Goal: Communication & Community: Share content

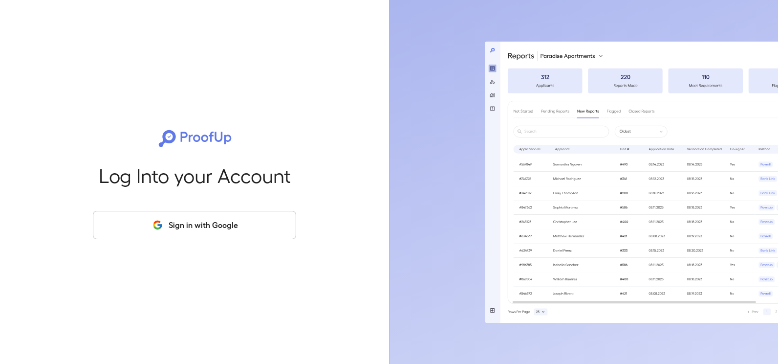
click at [215, 231] on button "Sign in with Google" at bounding box center [194, 225] width 203 height 28
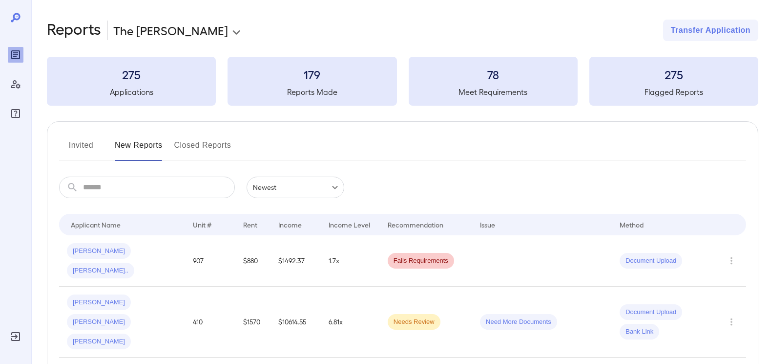
click at [93, 142] on button "Invited" at bounding box center [81, 148] width 44 height 23
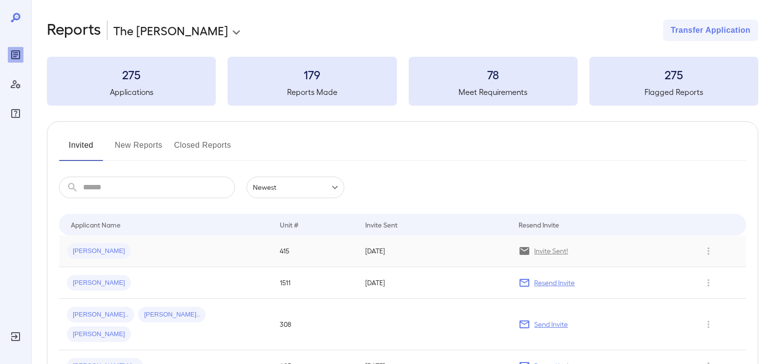
click at [98, 253] on span "[PERSON_NAME]" at bounding box center [99, 250] width 64 height 9
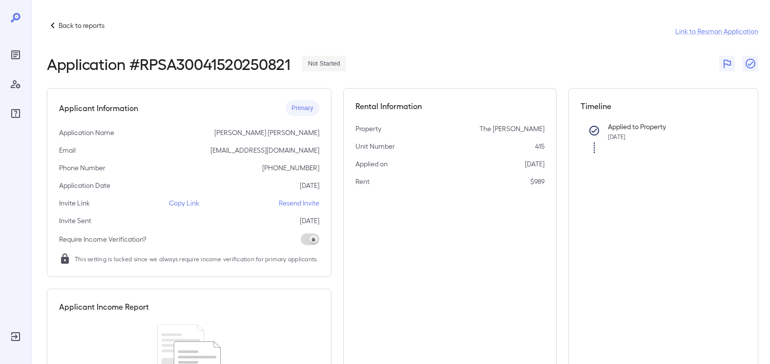
click at [192, 204] on p "Copy Link" at bounding box center [184, 203] width 30 height 10
